Goal: Obtain resource: Download file/media

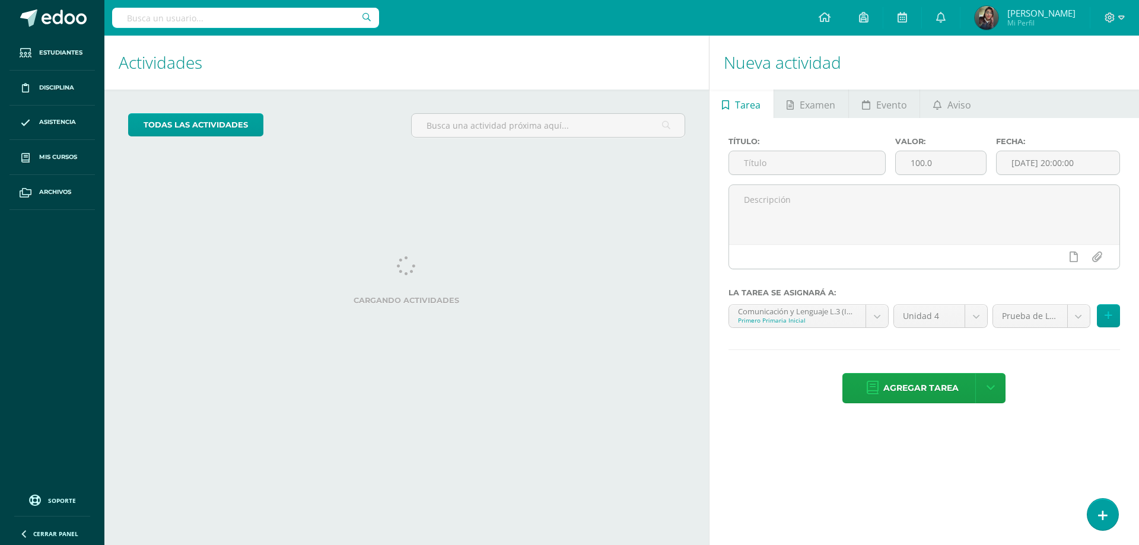
click at [116, 153] on body "Estudiantes Disciplina Asistencia Mis cursos Archivos Soporte Ayuda Reportar un…" at bounding box center [569, 272] width 1139 height 545
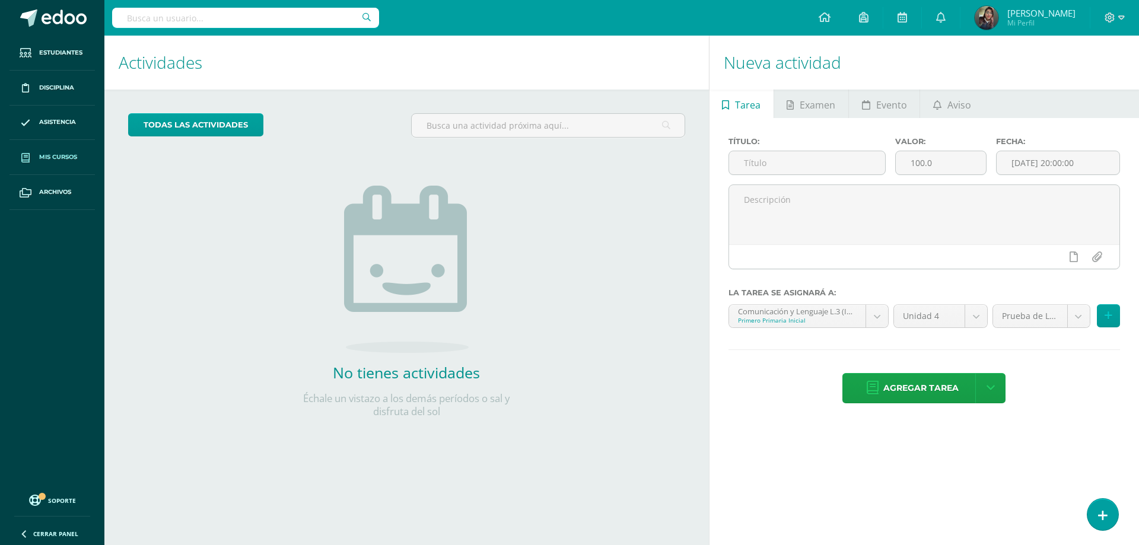
click at [71, 151] on link "Mis cursos" at bounding box center [51, 157] width 85 height 35
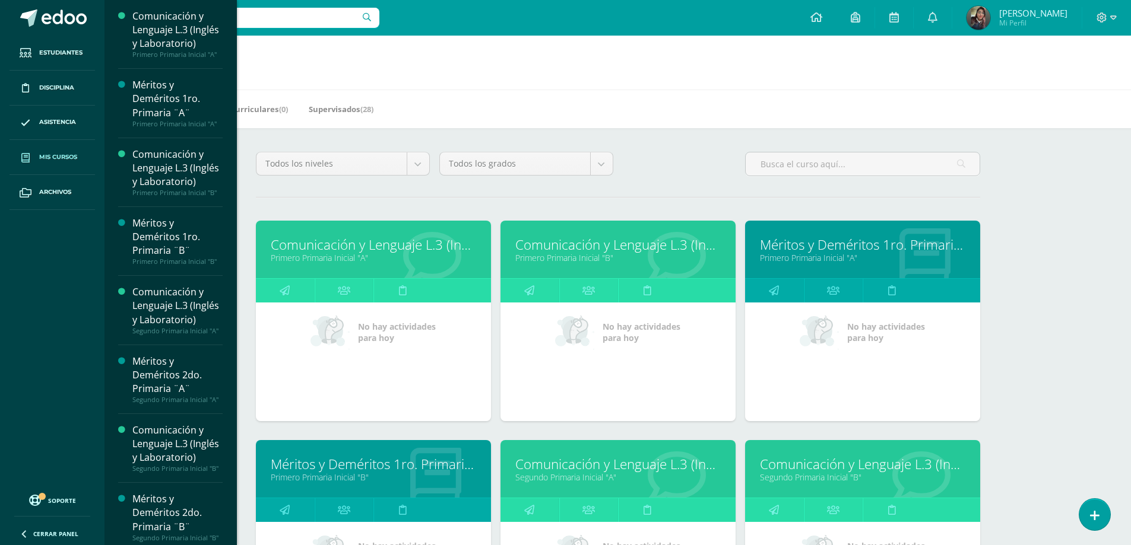
click at [559, 254] on link "Primero Primaria Inicial "B"" at bounding box center [617, 257] width 205 height 11
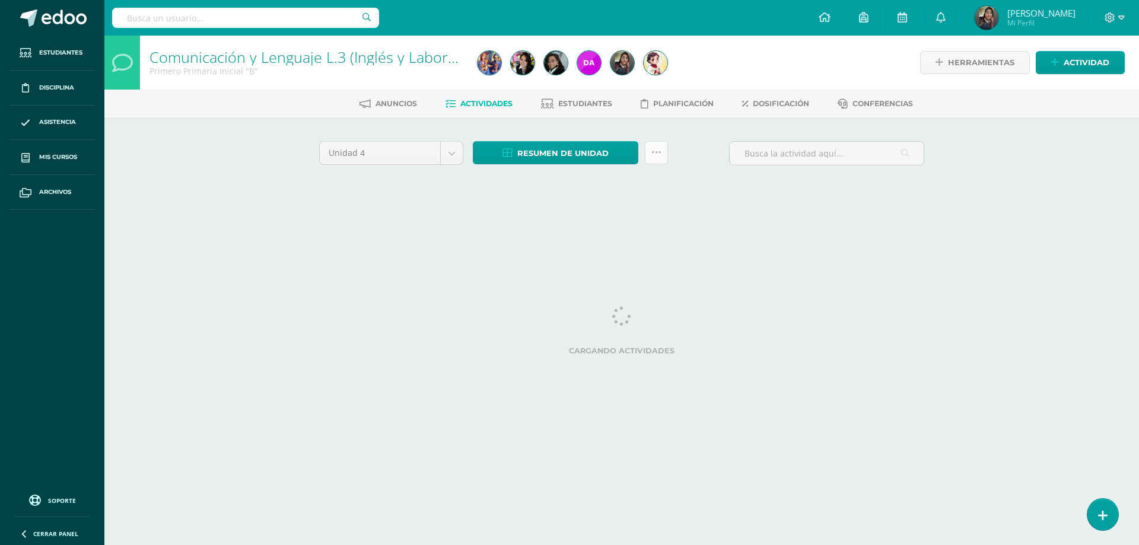
click at [650, 156] on link at bounding box center [656, 152] width 23 height 23
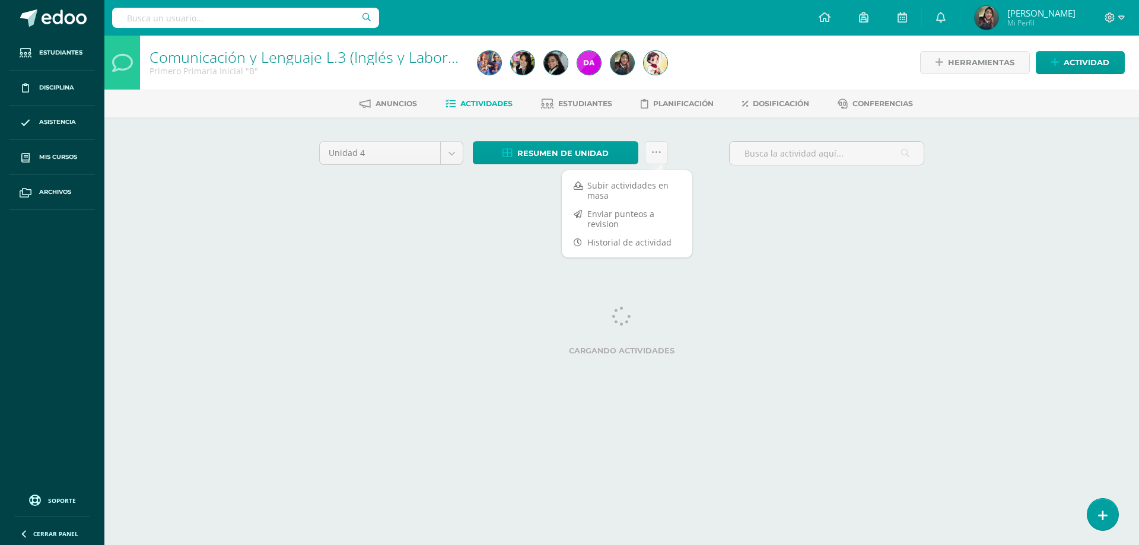
click at [814, 204] on div "Unidad 4 Unidad 1 Unidad 2 Unidad 3 Unidad 4 Resumen de unidad Descargar como H…" at bounding box center [622, 170] width 653 height 104
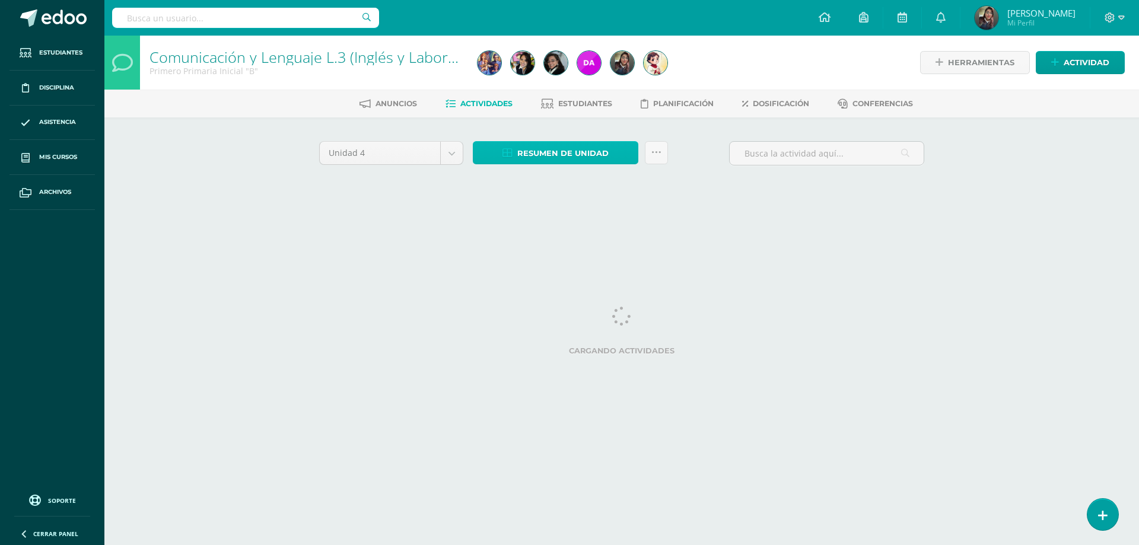
click at [590, 148] on span "Resumen de unidad" at bounding box center [563, 153] width 91 height 22
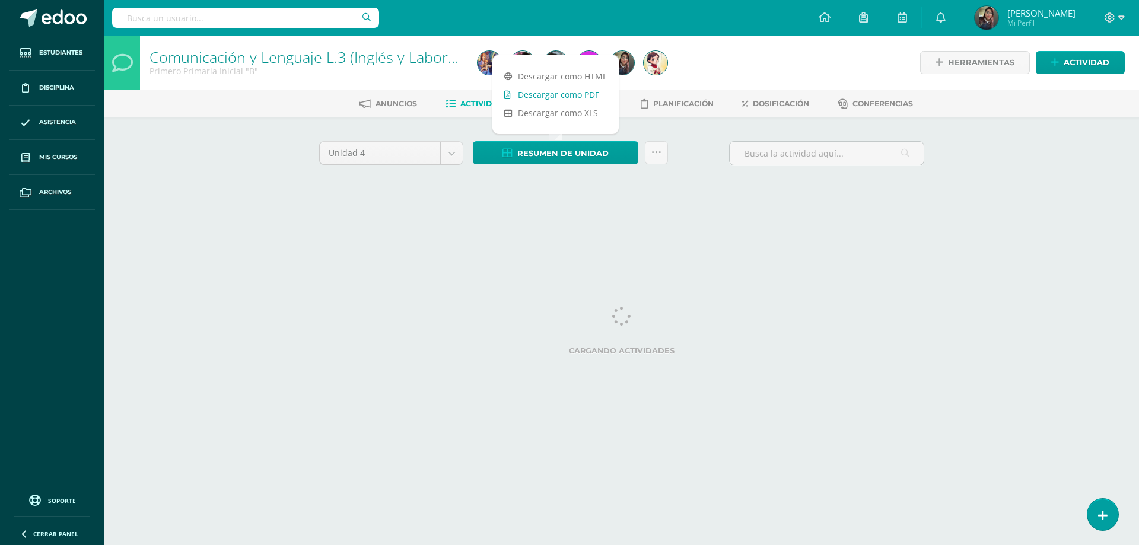
click at [582, 95] on link "Descargar como PDF" at bounding box center [556, 94] width 126 height 18
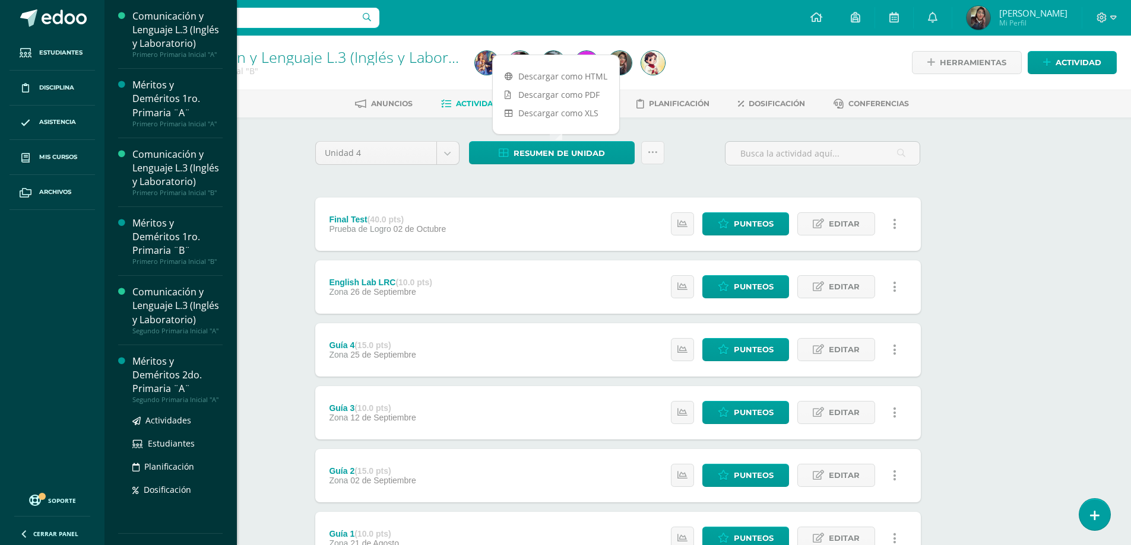
scroll to position [237, 0]
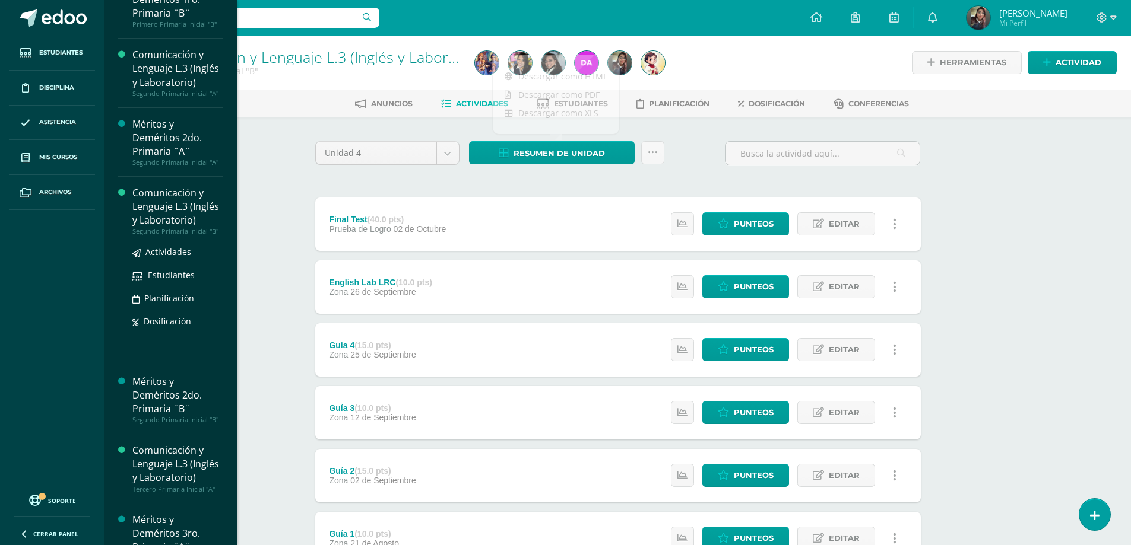
click at [164, 227] on div "Comunicación y Lenguaje L.3 (Inglés y Laboratorio)" at bounding box center [177, 206] width 90 height 41
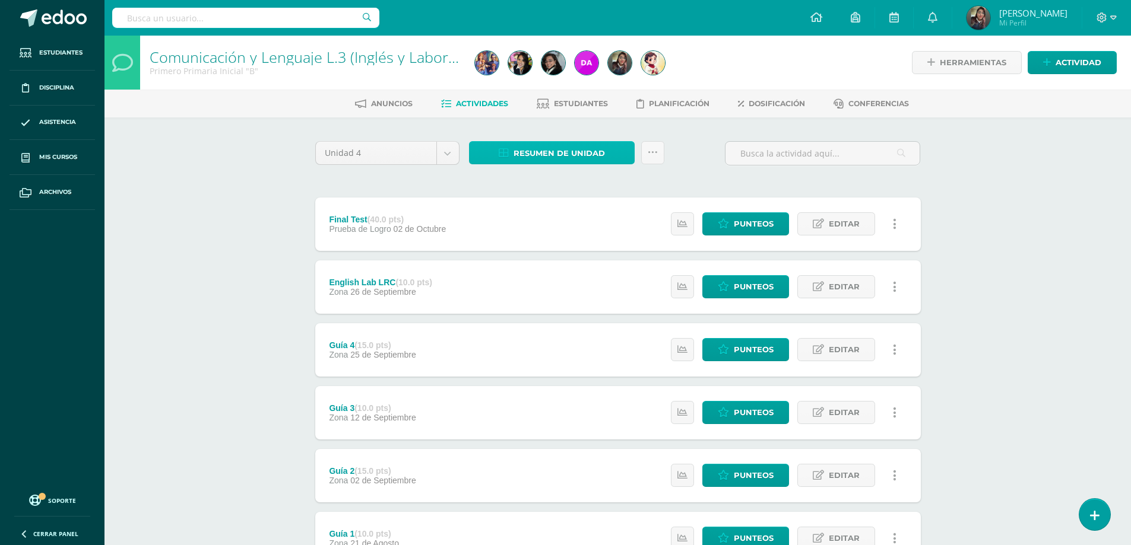
click at [580, 157] on span "Resumen de unidad" at bounding box center [558, 153] width 91 height 22
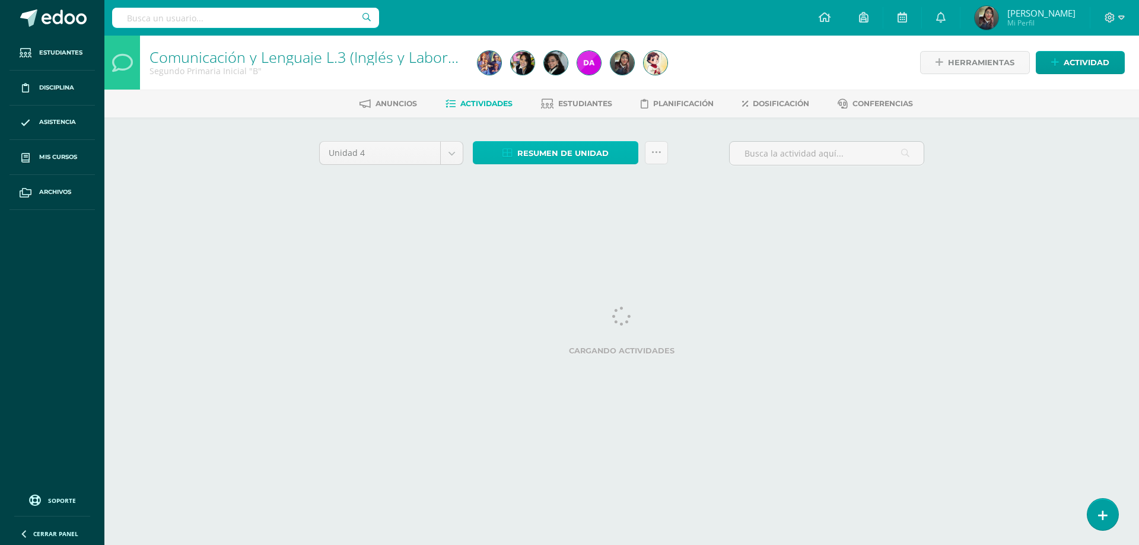
click at [551, 154] on span "Resumen de unidad" at bounding box center [563, 153] width 91 height 22
click at [582, 155] on span "Resumen de unidad" at bounding box center [563, 153] width 91 height 22
click at [1099, 215] on div "Comunicación y Lenguaje L.3 (Inglés y Laboratorio) Segundo Primaria Inicial "B"…" at bounding box center [621, 129] width 1035 height 186
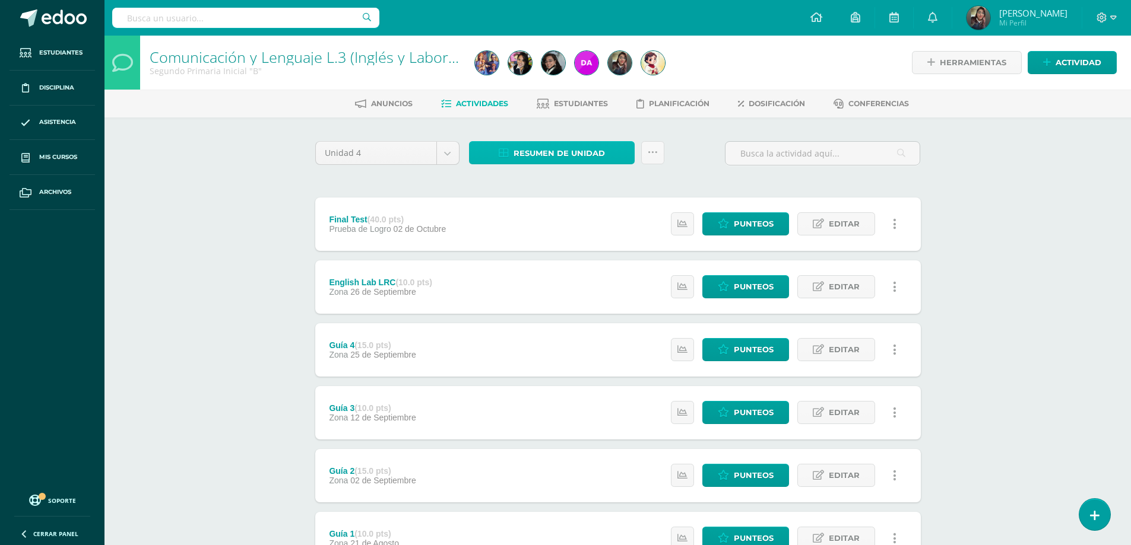
click at [583, 141] on link "Resumen de unidad" at bounding box center [552, 152] width 166 height 23
click at [556, 157] on span "Resumen de unidad" at bounding box center [558, 153] width 91 height 22
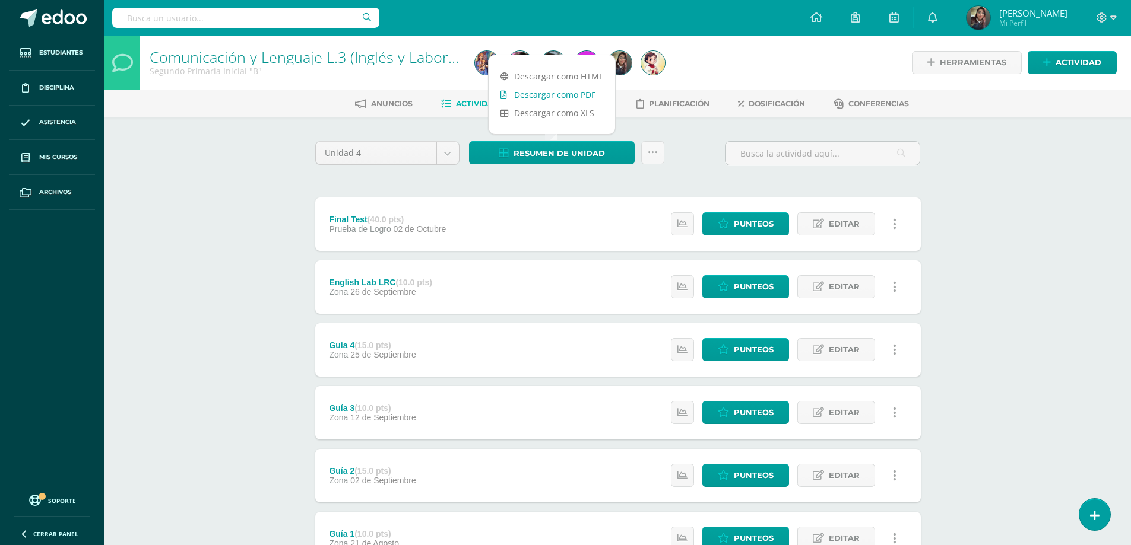
click at [560, 92] on link "Descargar como PDF" at bounding box center [551, 94] width 126 height 18
